Goal: Task Accomplishment & Management: Manage account settings

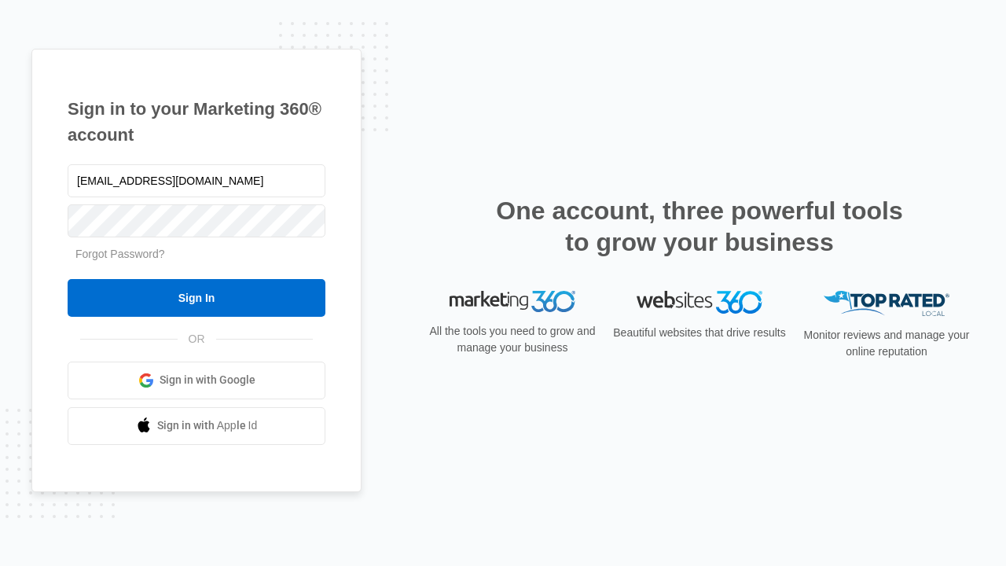
type input "[EMAIL_ADDRESS][DOMAIN_NAME]"
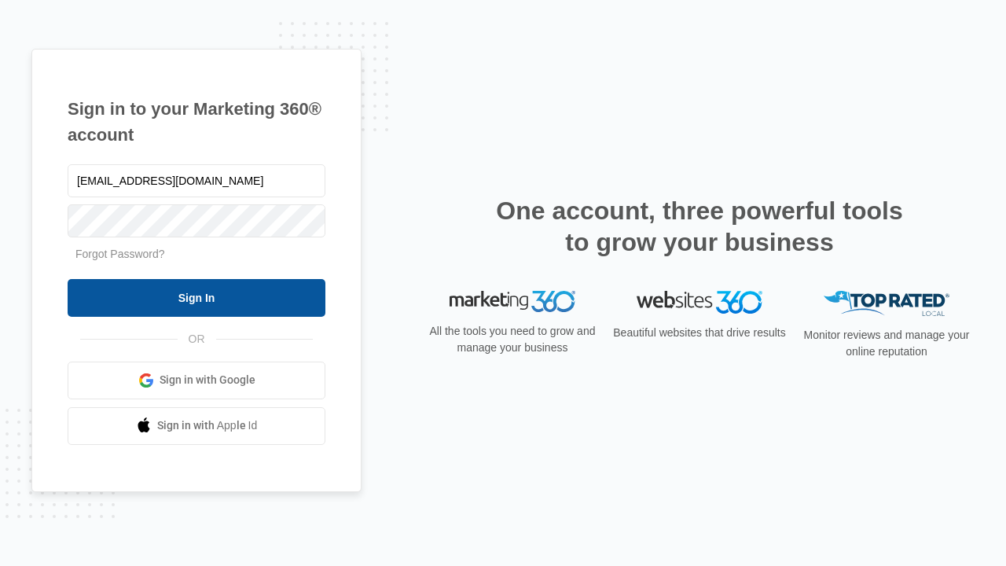
click at [196, 297] on input "Sign In" at bounding box center [197, 298] width 258 height 38
